Goal: Task Accomplishment & Management: Manage account settings

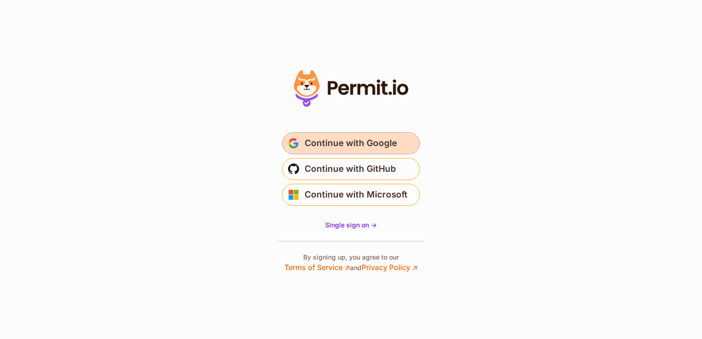
click at [366, 146] on span "Continue with Google" at bounding box center [351, 143] width 92 height 15
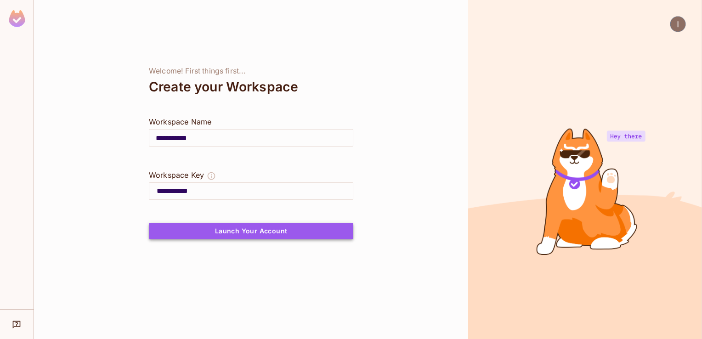
click at [290, 227] on button "Launch Your Account" at bounding box center [251, 231] width 204 height 17
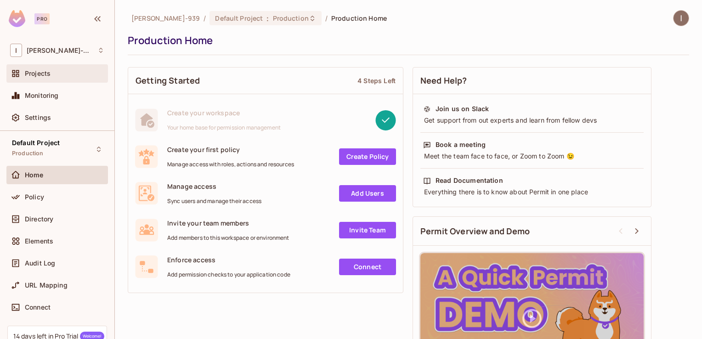
click at [51, 78] on div "Projects" at bounding box center [57, 73] width 94 height 11
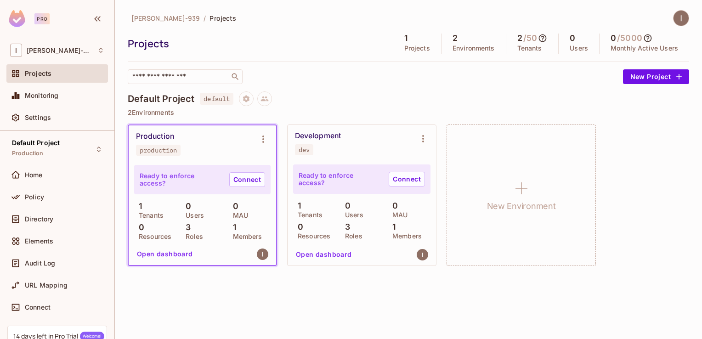
click at [348, 153] on div "Development dev" at bounding box center [354, 143] width 119 height 24
click at [322, 134] on div "Development" at bounding box center [318, 135] width 46 height 9
